Goal: Communication & Community: Participate in discussion

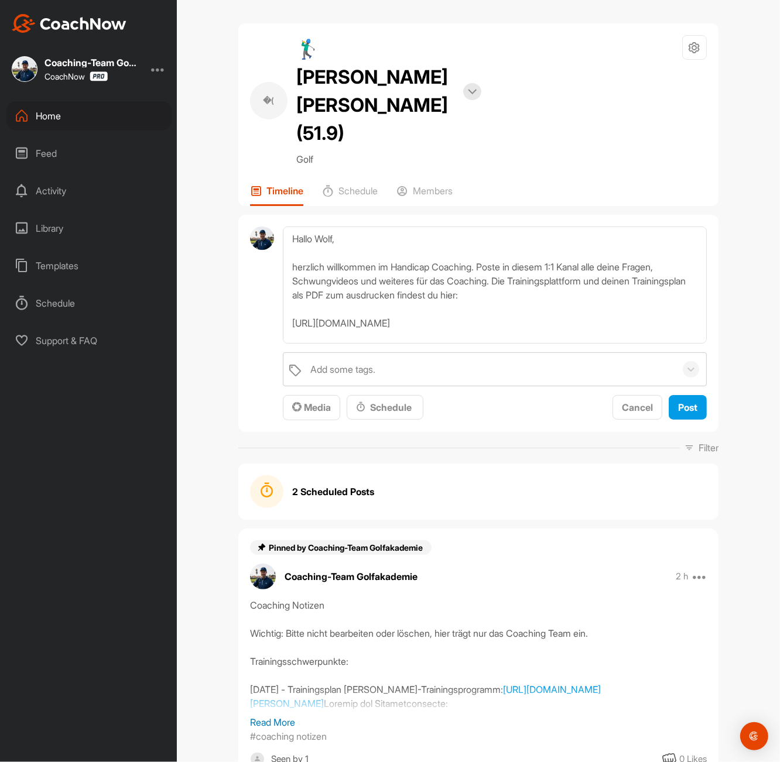
click at [525, 124] on div "�( 🏌‍♂ Wolf Hoffmeister (51.9) Bookings Golf Space Settings Your Notifications …" at bounding box center [478, 114] width 480 height 183
click at [365, 227] on textarea "Hallo Wolf, herzlich willkommen im Handicap Coaching. Poste in diesem 1:1 Kanal…" at bounding box center [495, 285] width 424 height 117
click at [443, 237] on textarea "Hallo Wolf, herzlich willkommen im Handicap Coaching. Poste in diesem 1:1 Kanal…" at bounding box center [495, 285] width 424 height 117
click at [477, 261] on textarea "Hallo Wolf, herzlich willkommen im Handicap Coaching. Poste in diesem 1:1 Kanal…" at bounding box center [495, 285] width 424 height 117
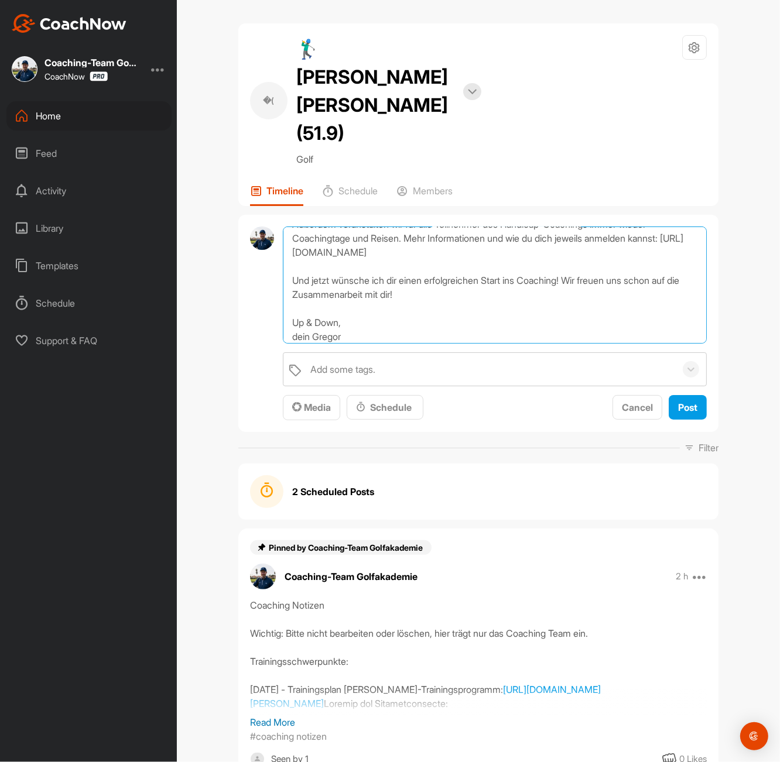
scroll to position [189, 0]
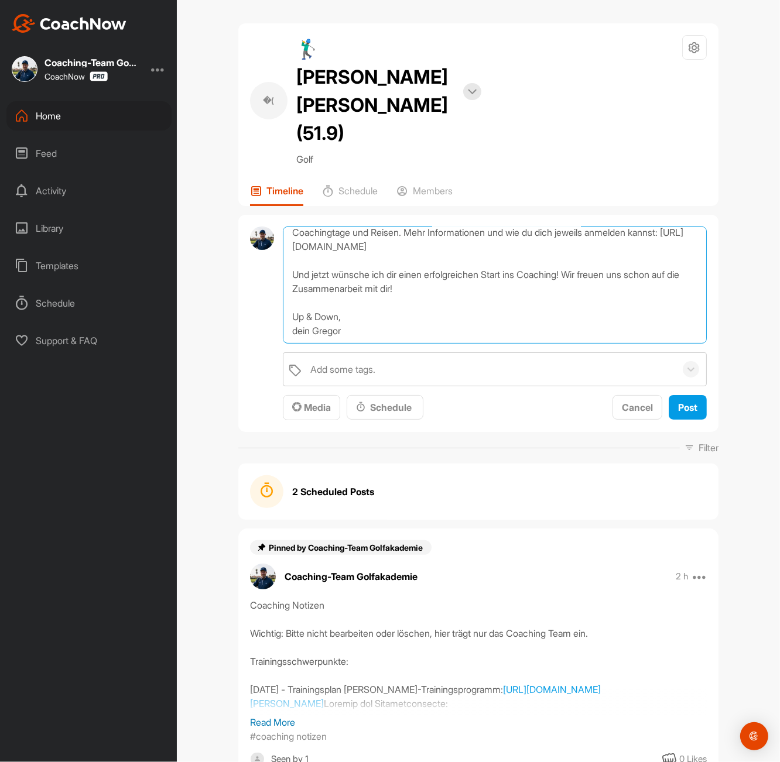
click at [414, 281] on textarea "Hallo Wolf, herzlich willkommen im Handicap Coaching. Poste in diesem 1:1 Kanal…" at bounding box center [495, 285] width 424 height 117
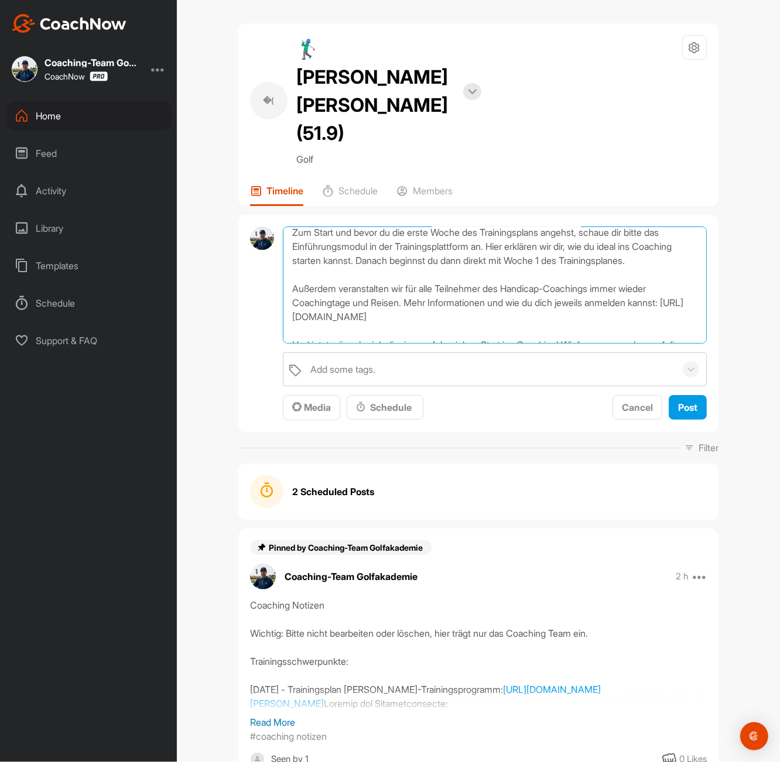
scroll to position [0, 0]
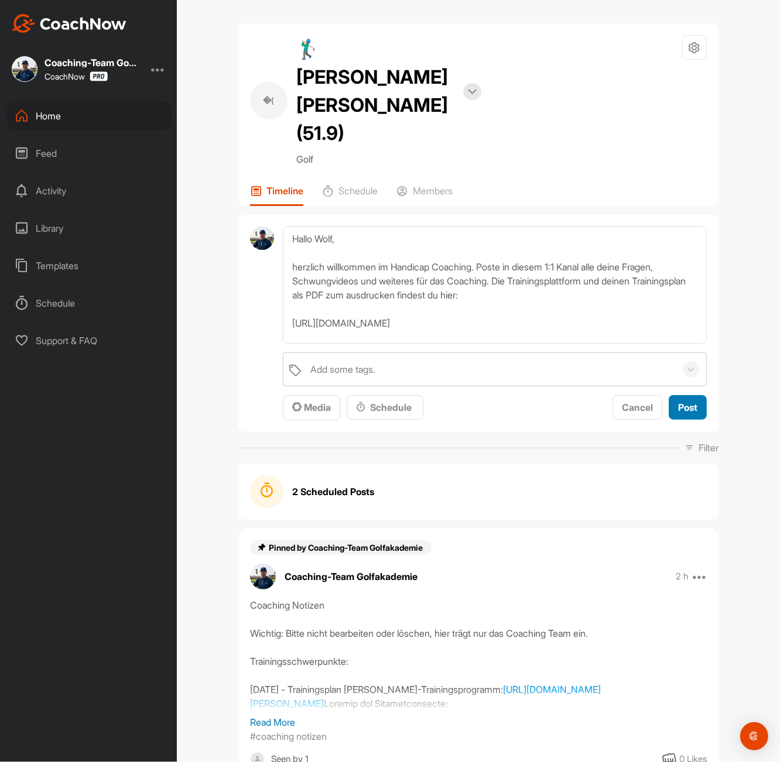
click at [685, 402] on span "Post" at bounding box center [687, 408] width 19 height 12
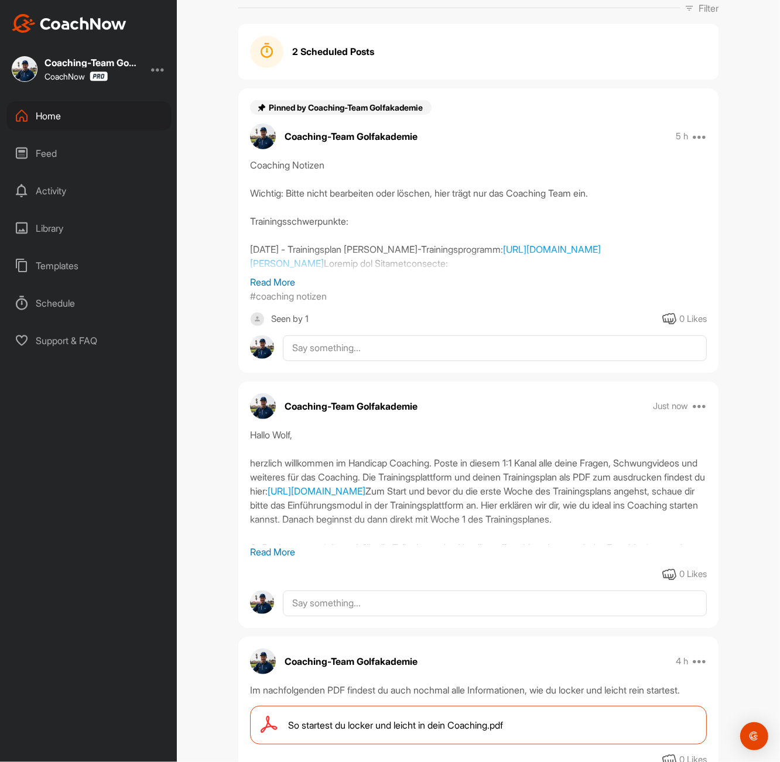
scroll to position [337, 0]
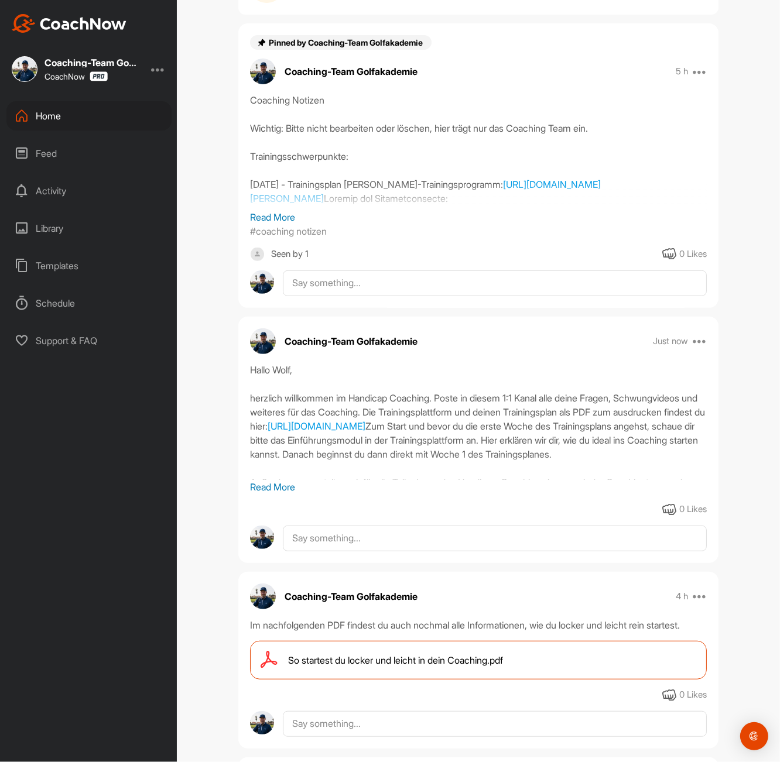
click at [264, 480] on p "Read More" at bounding box center [478, 487] width 457 height 14
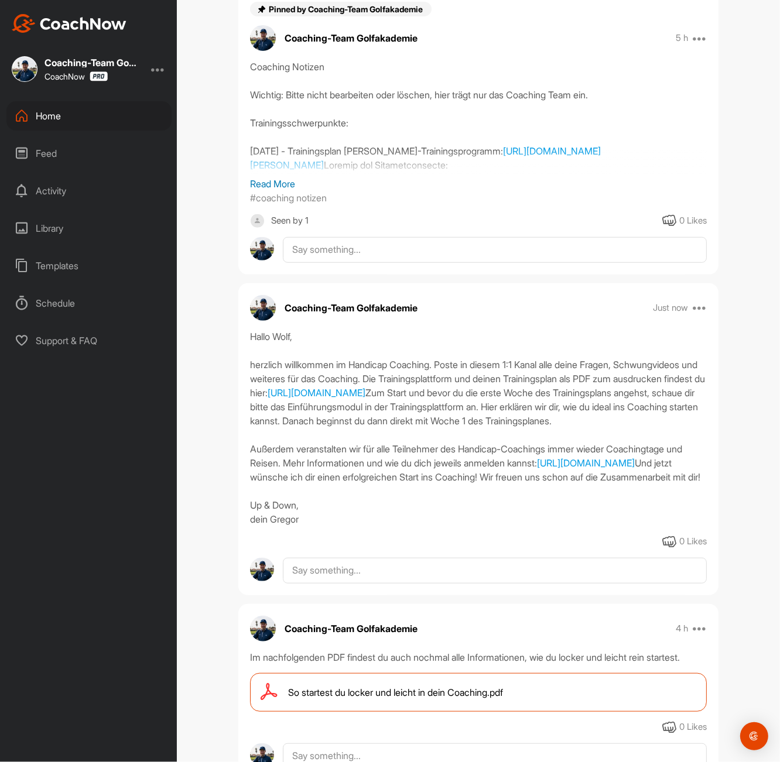
scroll to position [387, 0]
